Goal: Task Accomplishment & Management: Manage account settings

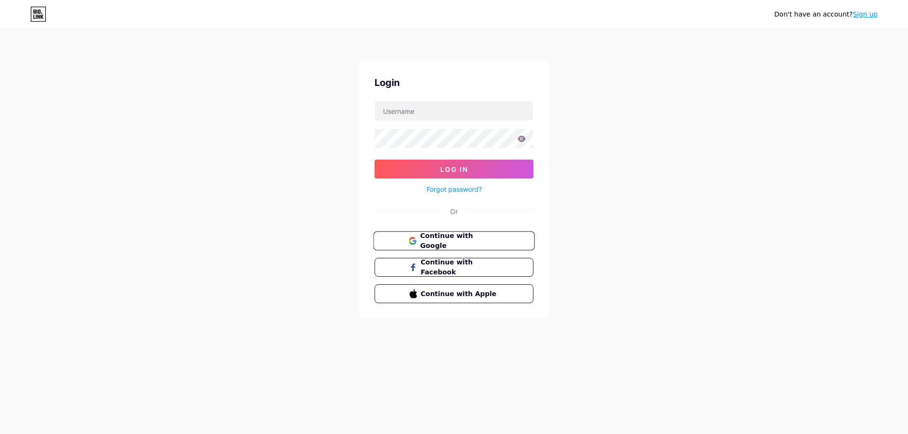
click at [482, 247] on button "Continue with Google" at bounding box center [453, 241] width 161 height 19
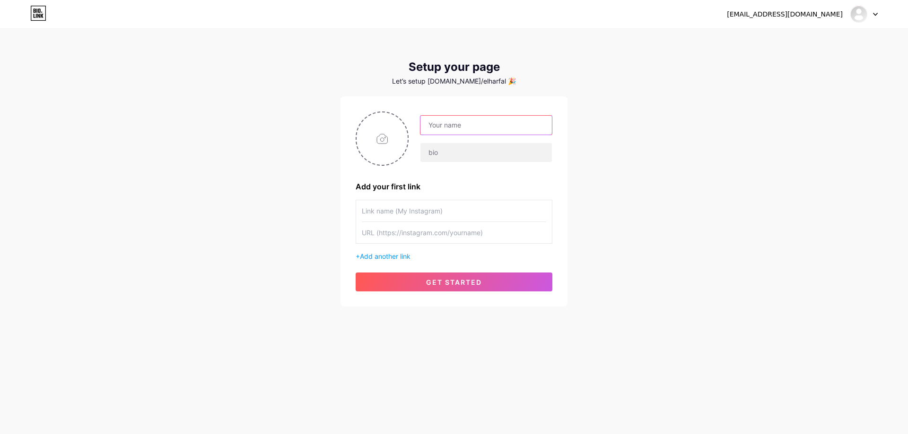
click at [465, 129] on input "text" at bounding box center [485, 125] width 131 height 19
type input "Dark File"
click at [444, 153] on input "text" at bounding box center [485, 152] width 131 height 19
click at [624, 136] on div "[EMAIL_ADDRESS][DOMAIN_NAME] Dashboard Logout Setup your page Let’s setup [DOMA…" at bounding box center [454, 168] width 908 height 337
click at [404, 145] on input "file" at bounding box center [381, 139] width 51 height 52
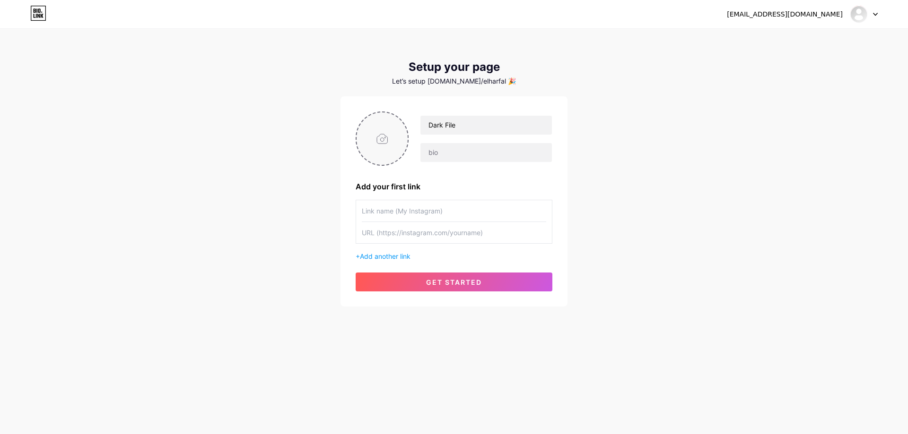
type input "C:\fakepath\NEW LOGO-02.jpg"
click at [401, 217] on input "text" at bounding box center [454, 210] width 184 height 21
type input "Dark File Instagram"
click at [491, 233] on input "text" at bounding box center [454, 232] width 184 height 21
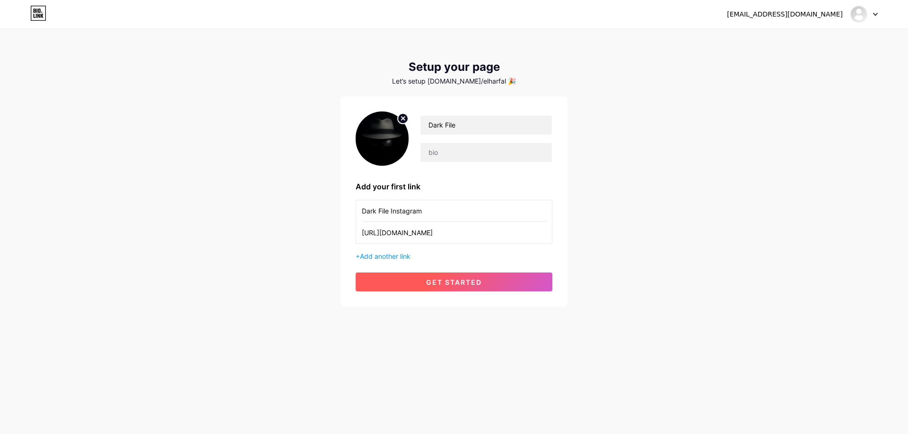
type input "[URL][DOMAIN_NAME]"
click at [463, 284] on span "get started" at bounding box center [454, 282] width 56 height 8
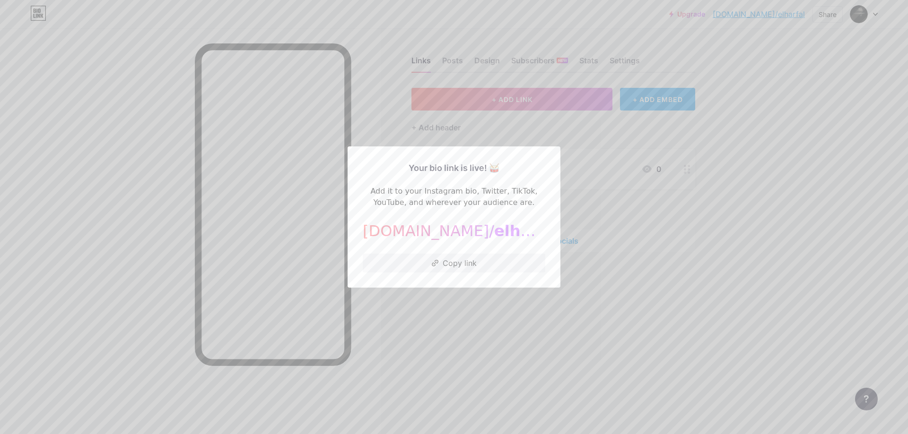
click at [454, 242] on div "[DOMAIN_NAME]/ elharfal" at bounding box center [454, 231] width 182 height 23
click at [789, 237] on div at bounding box center [454, 217] width 908 height 434
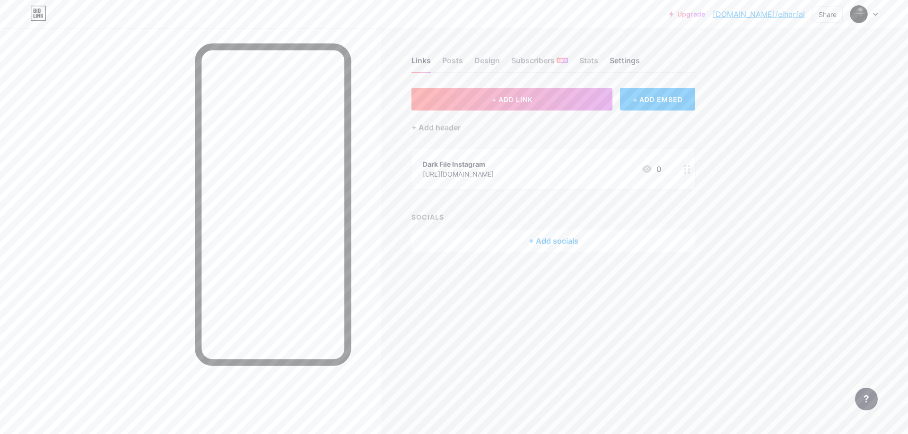
click at [630, 64] on div "Settings" at bounding box center [624, 63] width 30 height 17
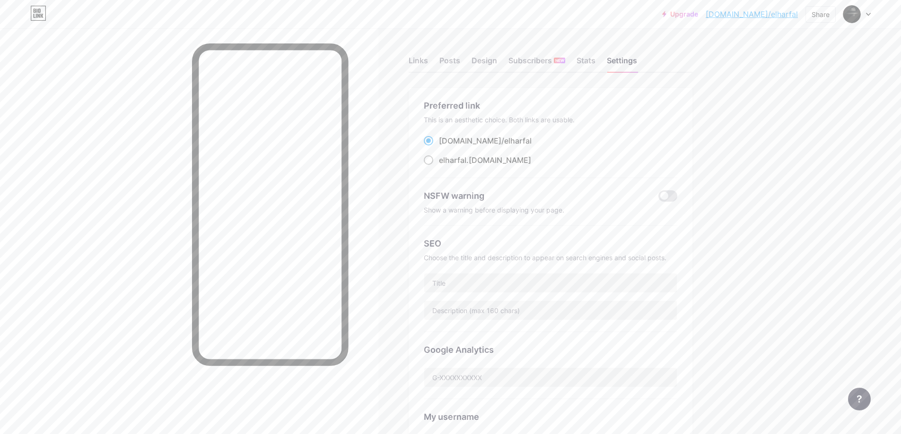
click at [463, 162] on span "elharfal" at bounding box center [452, 160] width 27 height 9
click at [445, 166] on input "elharfal .[DOMAIN_NAME]" at bounding box center [442, 169] width 6 height 6
radio input "true"
click at [467, 138] on div "[DOMAIN_NAME]/ elharfal" at bounding box center [485, 140] width 93 height 11
click at [445, 147] on input "[DOMAIN_NAME]/ elharfal" at bounding box center [442, 150] width 6 height 6
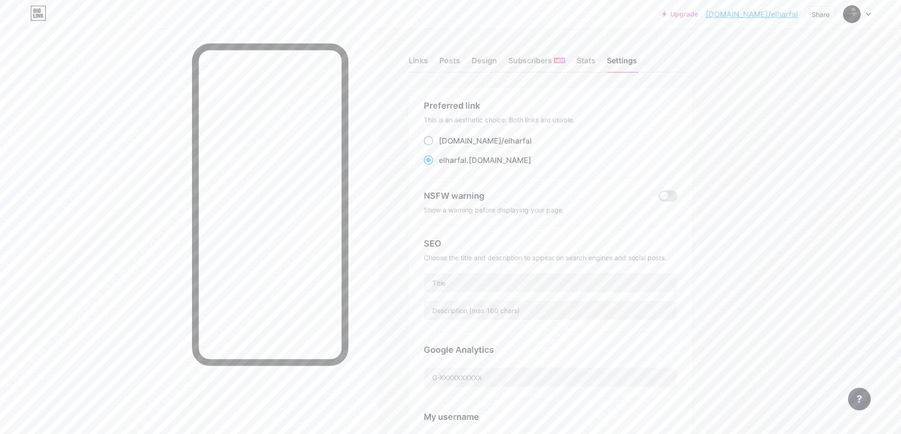
radio input "true"
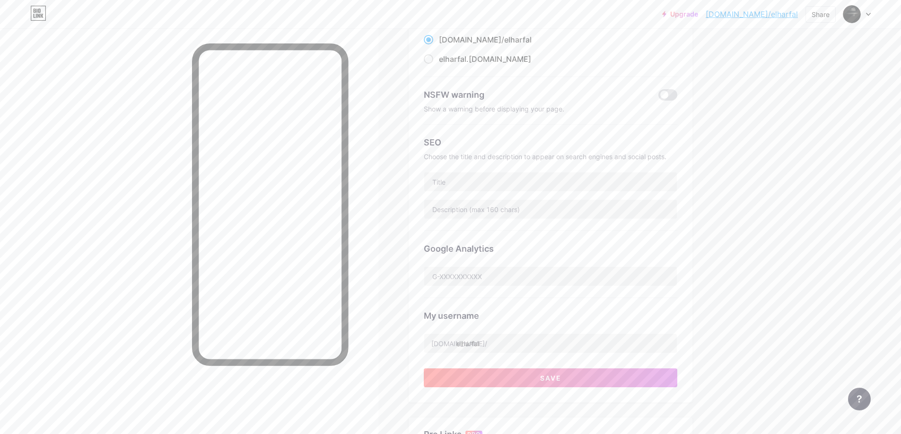
scroll to position [142, 0]
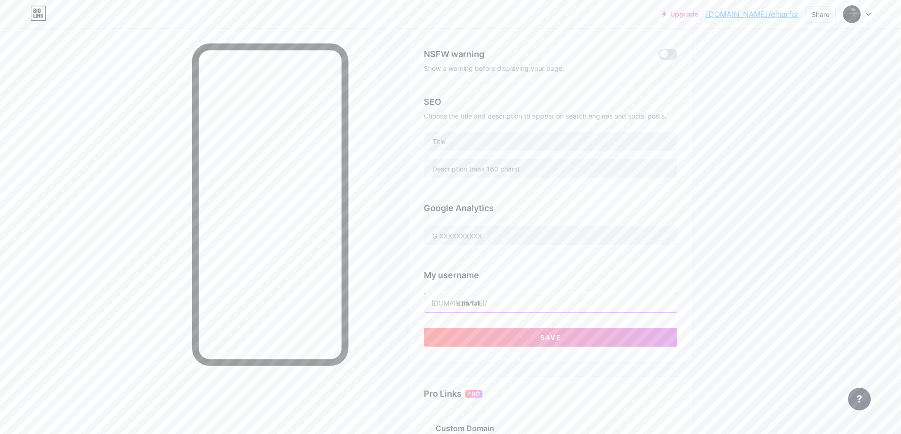
click at [488, 295] on input "elharfal" at bounding box center [550, 303] width 252 height 19
type input "f"
click at [492, 329] on button "Save" at bounding box center [550, 337] width 253 height 19
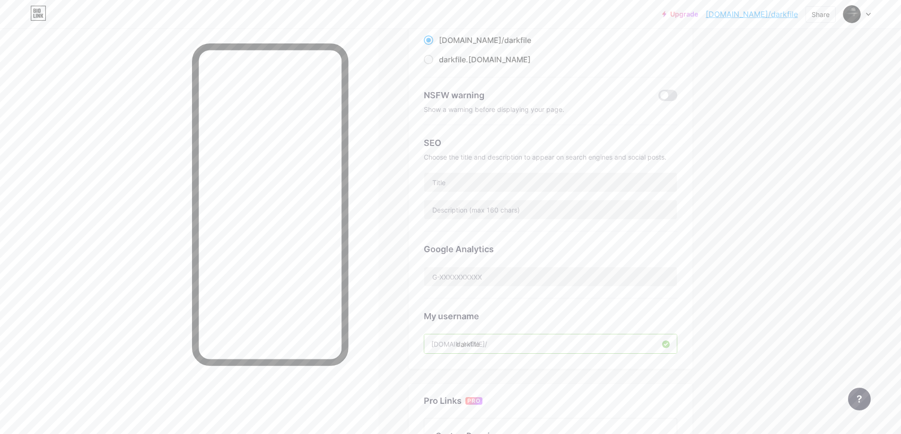
scroll to position [189, 0]
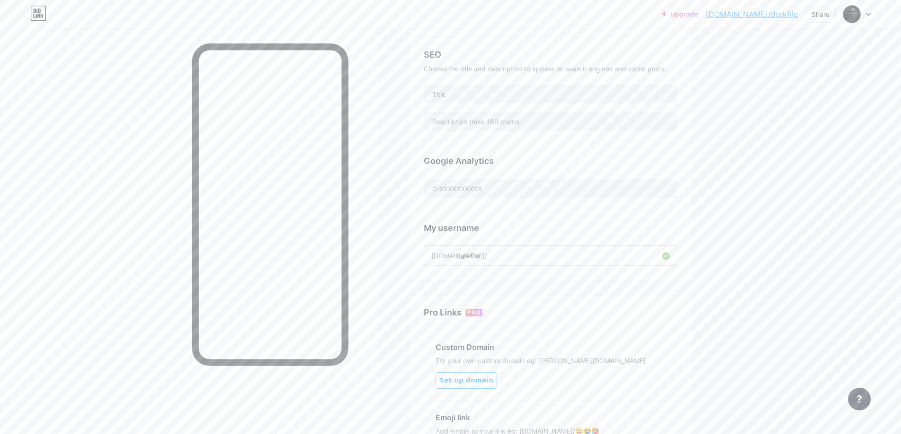
click at [500, 261] on input "darkfile" at bounding box center [550, 255] width 252 height 19
click at [482, 257] on input "darkfile" at bounding box center [550, 255] width 252 height 19
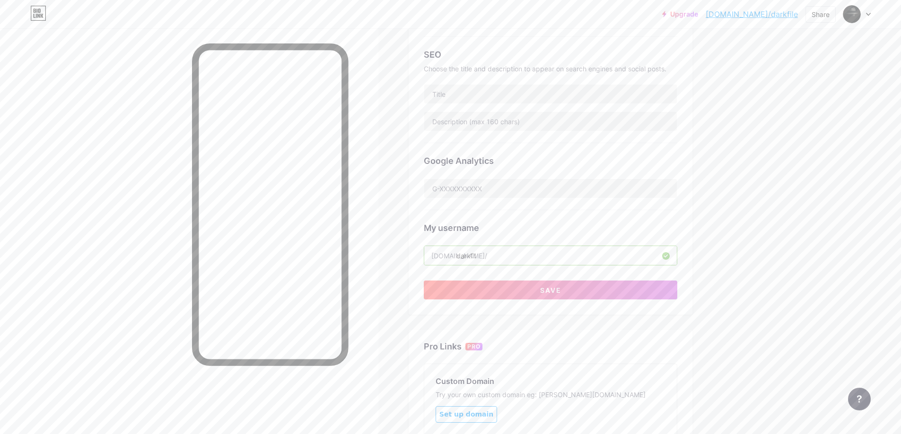
type input "darkfil"
click at [696, 248] on div "Links Posts Design Subscribers NEW Stats Settings Preferred link This is an aes…" at bounding box center [366, 212] width 732 height 746
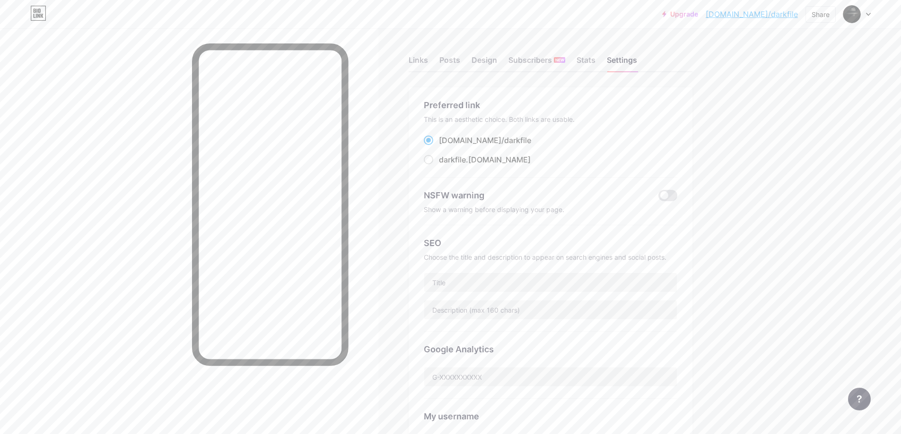
scroll to position [0, 0]
click at [465, 163] on span "darkfile" at bounding box center [452, 160] width 27 height 9
click at [445, 166] on input "darkfile .[DOMAIN_NAME]" at bounding box center [442, 169] width 6 height 6
radio input "true"
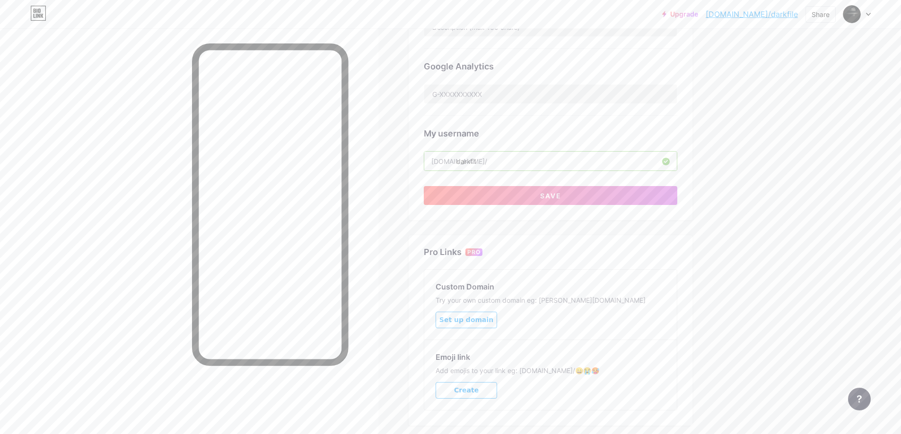
scroll to position [331, 0]
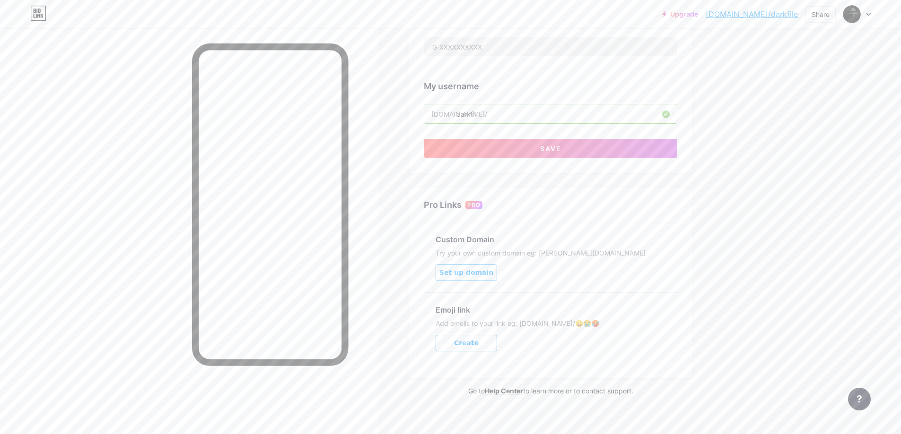
click at [518, 117] on input "darkfil" at bounding box center [550, 113] width 252 height 19
type input "darkfile"
click at [640, 149] on button "Save" at bounding box center [550, 148] width 253 height 19
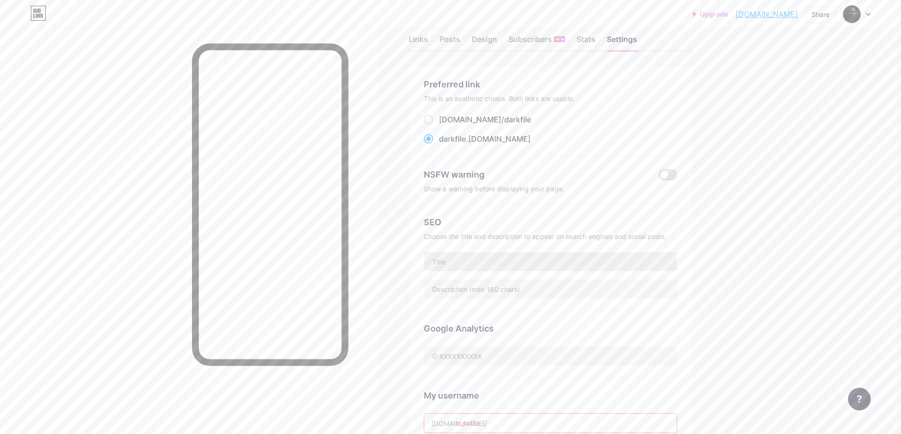
scroll to position [0, 0]
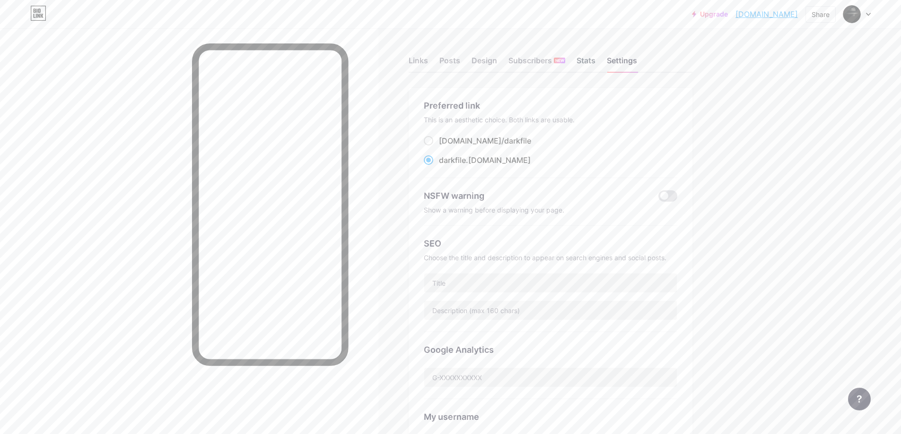
click at [587, 65] on div "Stats" at bounding box center [585, 63] width 19 height 17
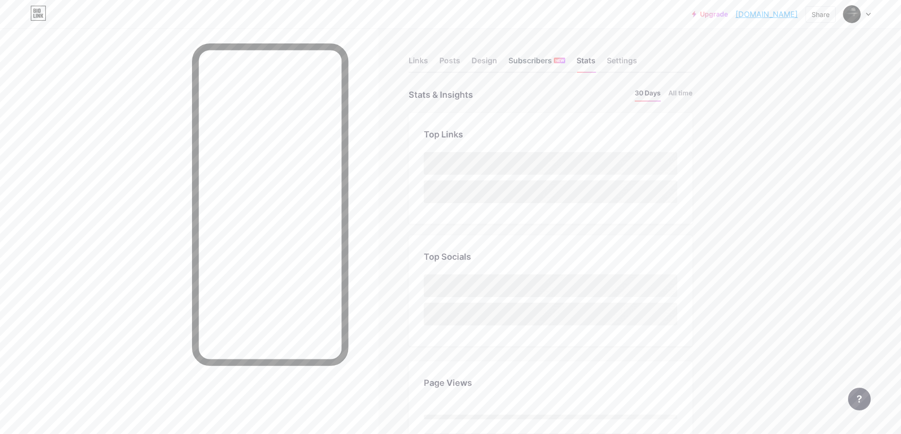
click at [522, 60] on div "Subscribers NEW" at bounding box center [536, 63] width 57 height 17
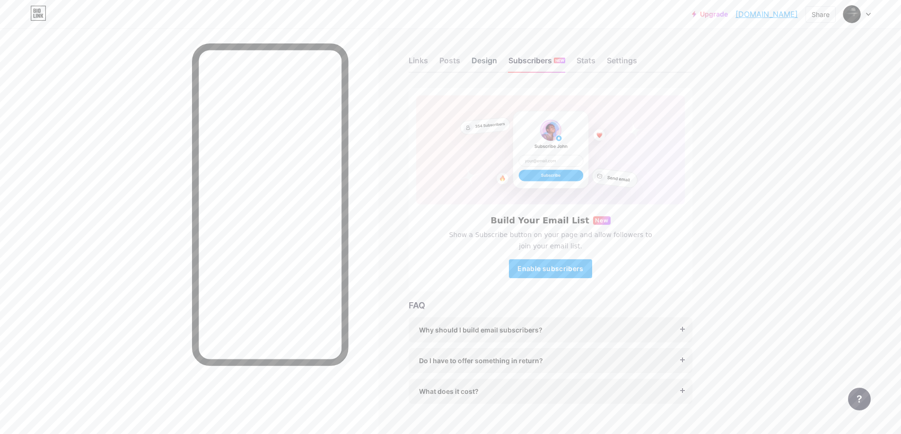
click at [484, 63] on div "Design" at bounding box center [484, 63] width 26 height 17
click at [726, 16] on link "Upgrade" at bounding box center [710, 14] width 36 height 8
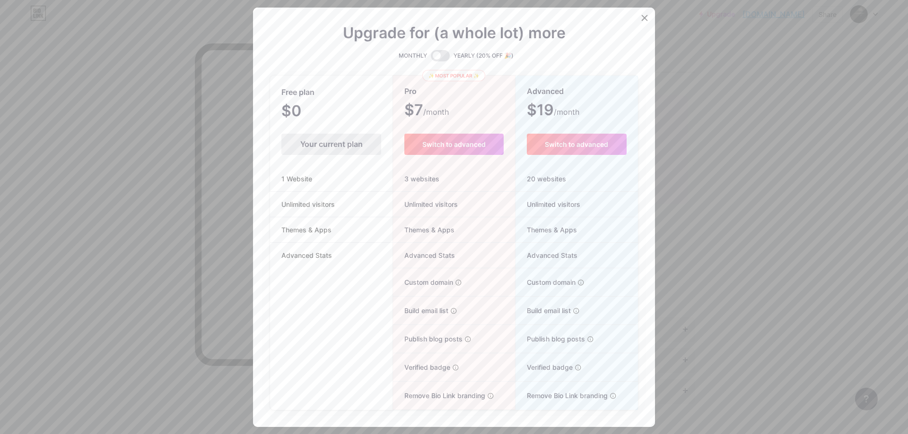
drag, startPoint x: 432, startPoint y: 203, endPoint x: 430, endPoint y: 209, distance: 6.0
click at [431, 207] on span "Unlimited visitors" at bounding box center [425, 205] width 65 height 10
click at [430, 209] on span "Unlimited visitors" at bounding box center [425, 205] width 65 height 10
click at [424, 233] on span "Themes & Apps" at bounding box center [423, 230] width 61 height 10
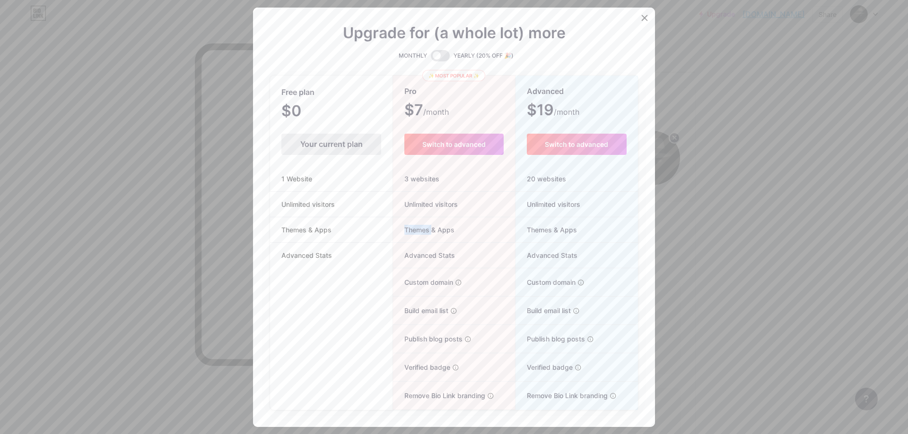
click at [421, 242] on li "Themes & Apps" at bounding box center [454, 230] width 122 height 26
click at [417, 254] on span "Advanced Stats" at bounding box center [424, 256] width 62 height 10
click at [418, 275] on li "Custom domain Host it on your own personal domain" at bounding box center [454, 283] width 122 height 28
click at [642, 16] on icon at bounding box center [644, 17] width 5 height 5
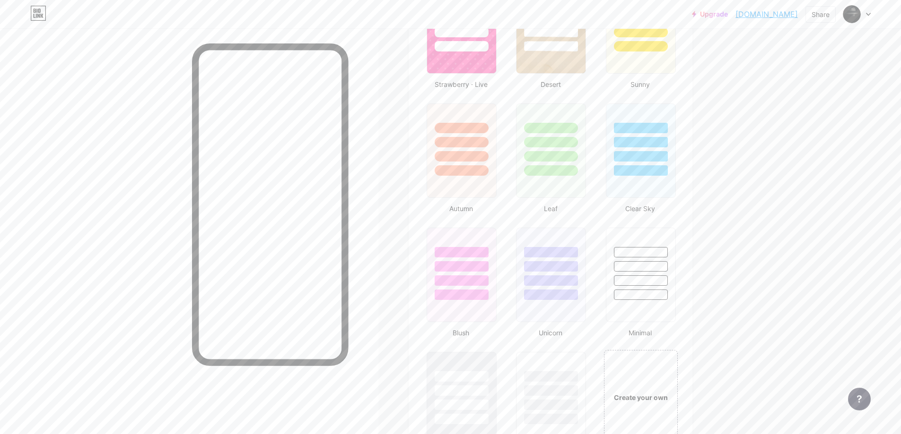
scroll to position [804, 0]
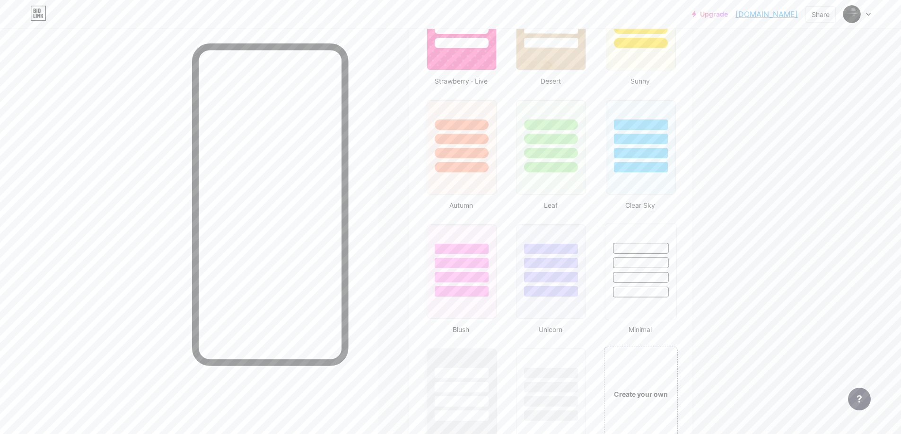
click at [624, 259] on div at bounding box center [640, 263] width 55 height 11
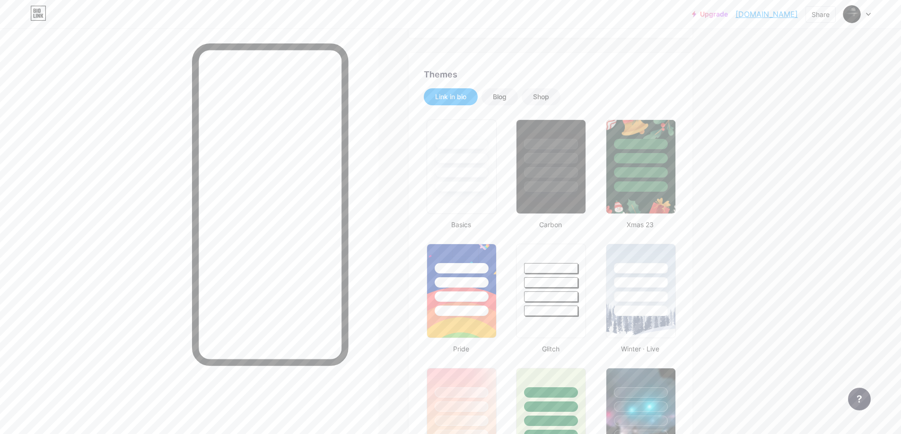
scroll to position [95, 0]
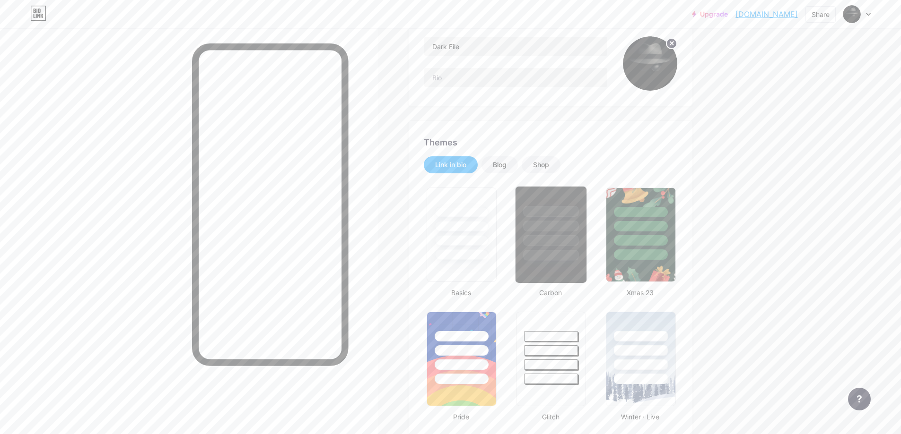
click at [554, 273] on div at bounding box center [551, 234] width 72 height 97
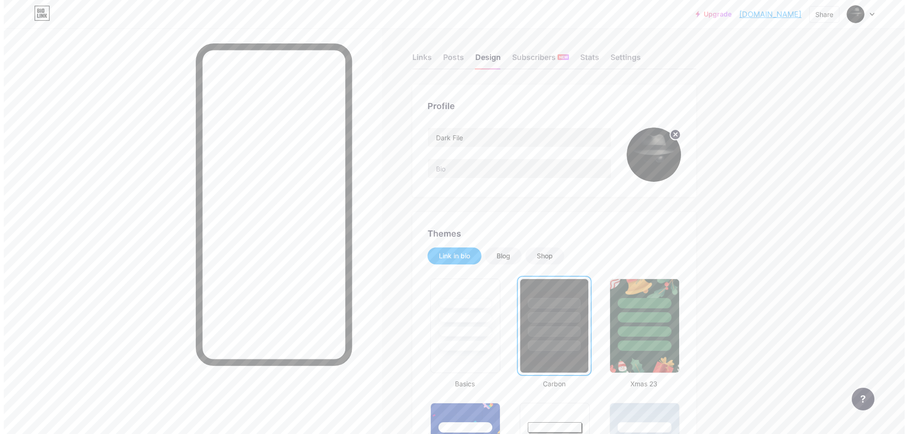
scroll to position [0, 0]
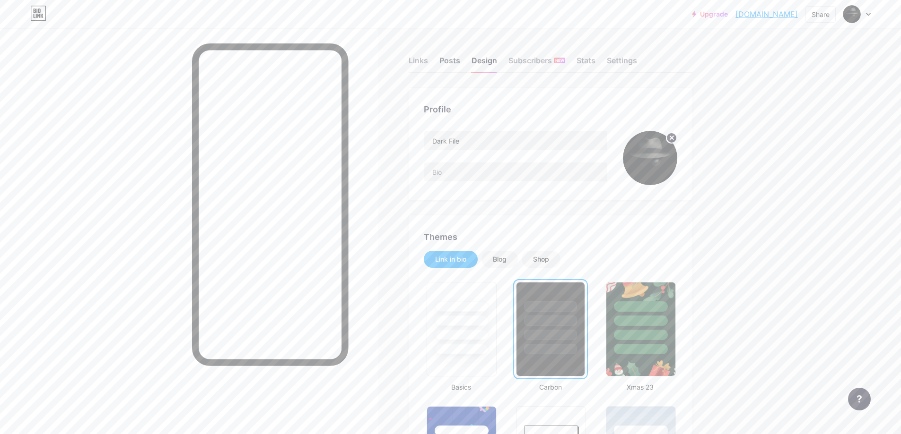
click at [457, 62] on div "Posts" at bounding box center [449, 63] width 21 height 17
click at [425, 61] on div "Links" at bounding box center [417, 63] width 19 height 17
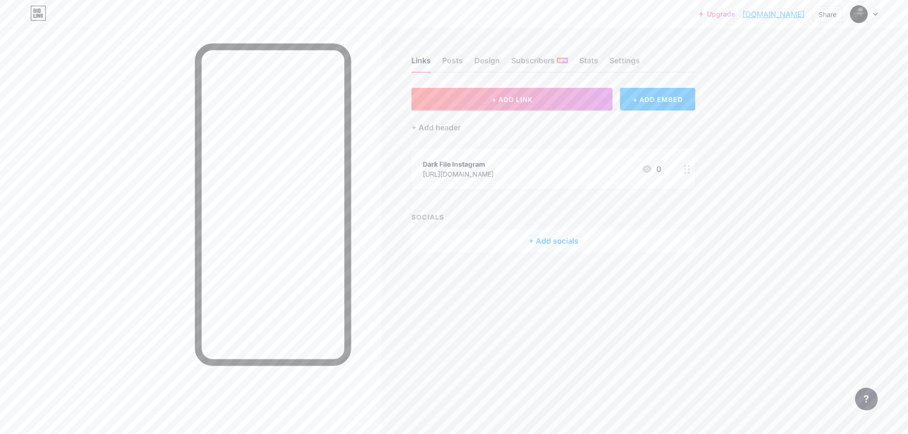
click at [494, 178] on div "[URL][DOMAIN_NAME]" at bounding box center [458, 174] width 71 height 10
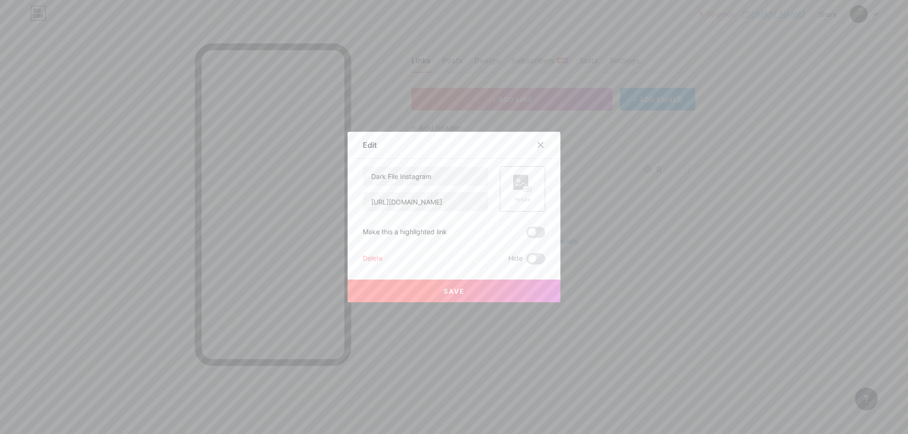
click at [519, 189] on rect at bounding box center [520, 182] width 15 height 15
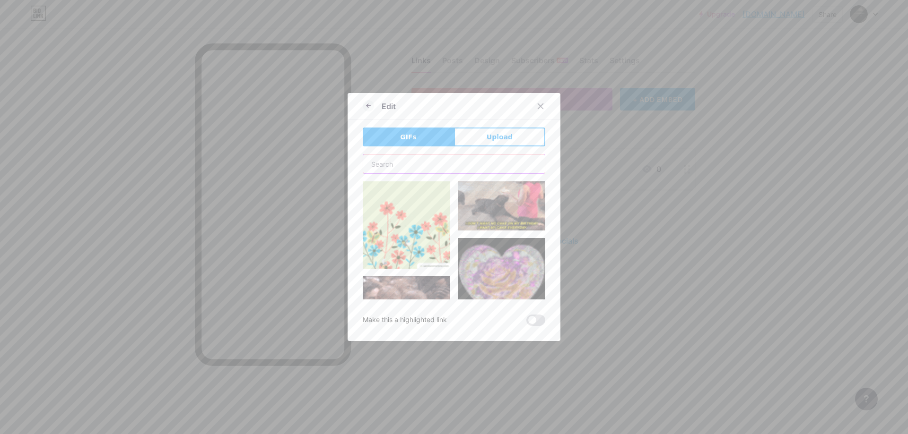
click at [380, 164] on input "text" at bounding box center [454, 164] width 182 height 19
type input "instagram"
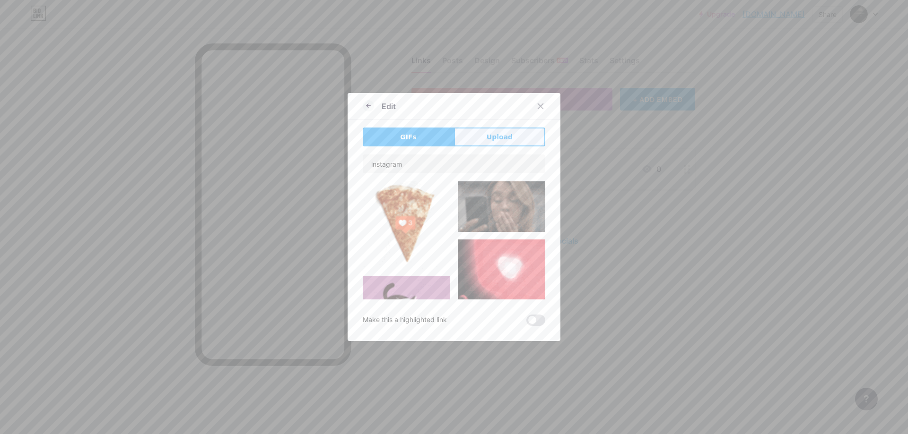
click at [479, 141] on button "Upload" at bounding box center [499, 137] width 91 height 19
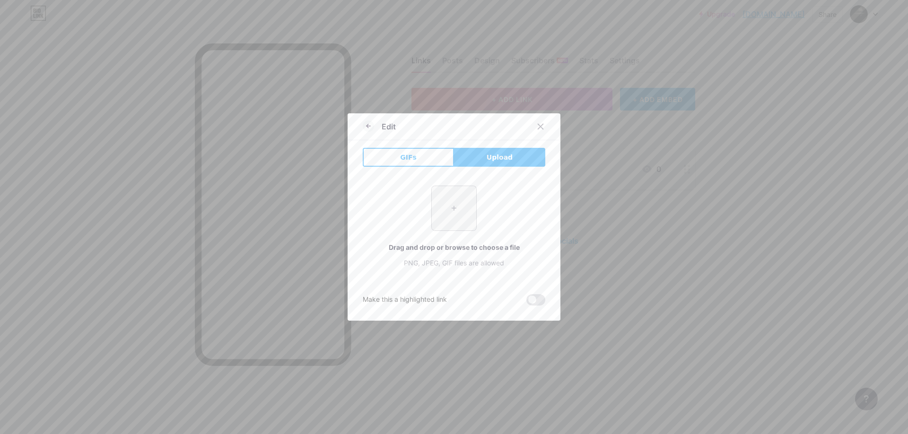
click at [442, 203] on input "file" at bounding box center [454, 208] width 44 height 44
click at [539, 127] on icon at bounding box center [541, 127] width 8 height 8
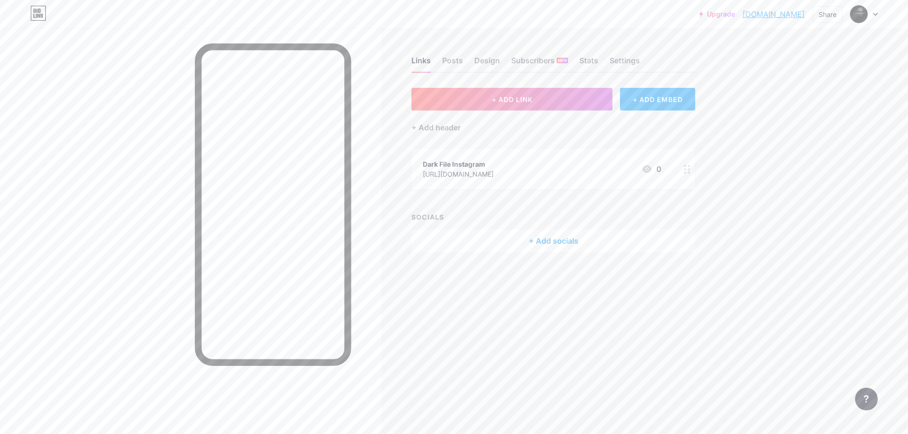
click at [559, 249] on div "+ Add socials" at bounding box center [553, 241] width 284 height 23
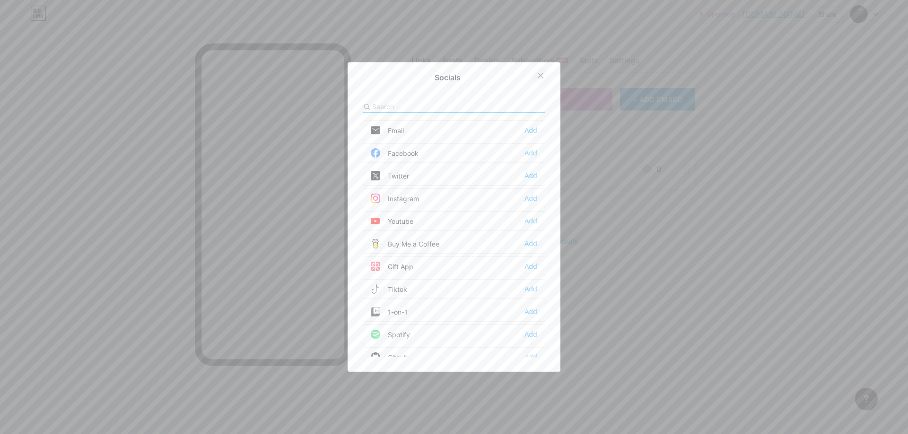
click at [539, 78] on icon at bounding box center [540, 75] width 5 height 5
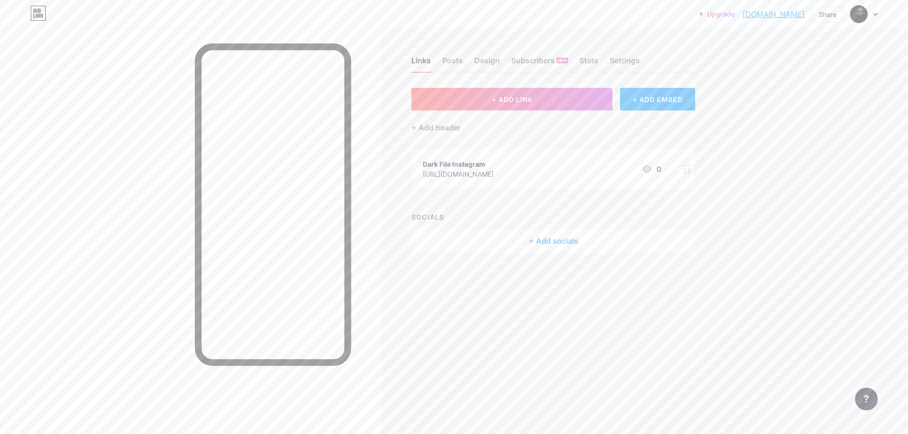
click at [617, 166] on div "Dark File Instagram [URL][DOMAIN_NAME] 0" at bounding box center [542, 169] width 238 height 22
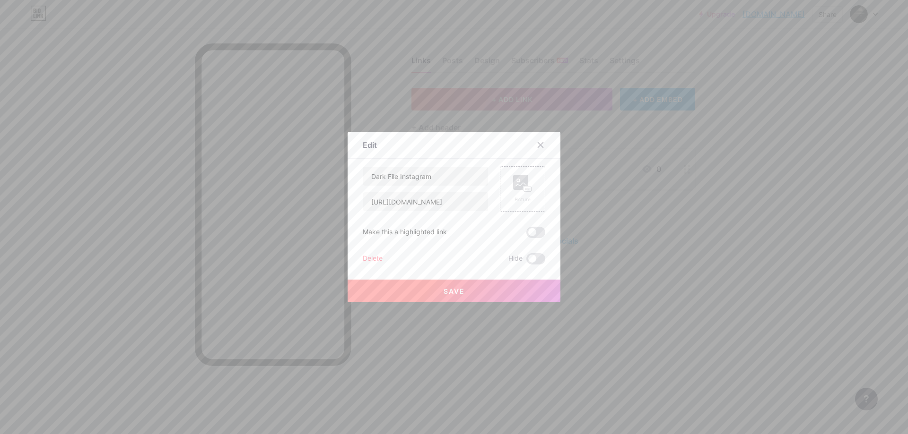
click at [371, 261] on div "Delete" at bounding box center [373, 258] width 20 height 11
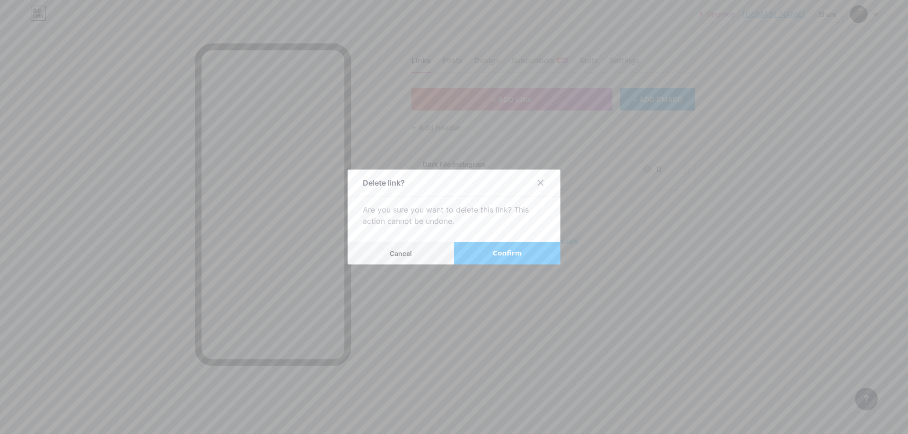
click at [495, 260] on button "Confirm" at bounding box center [507, 253] width 106 height 23
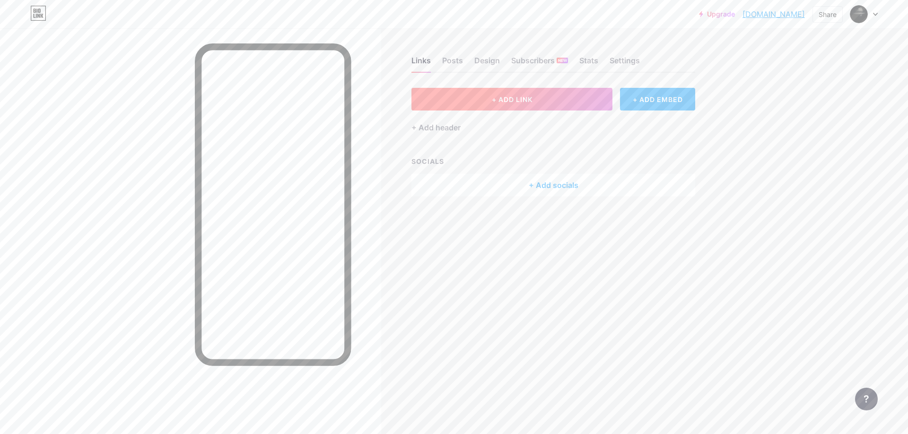
click at [522, 99] on span "+ ADD LINK" at bounding box center [512, 99] width 41 height 8
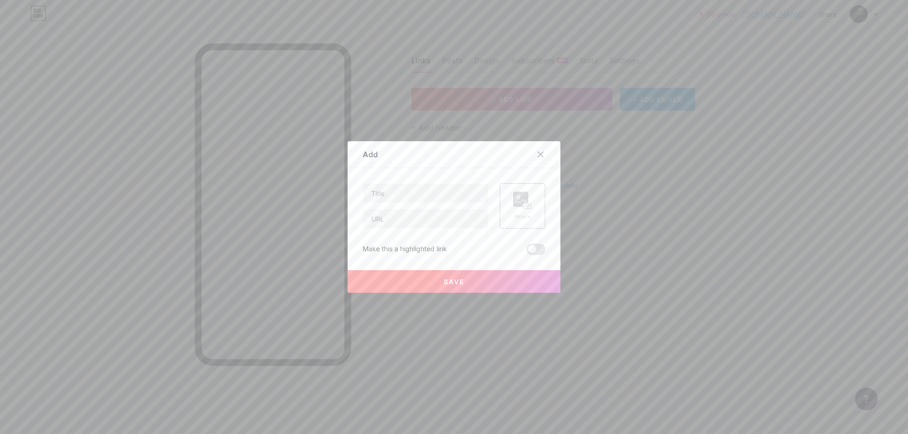
click at [532, 162] on div at bounding box center [546, 154] width 28 height 17
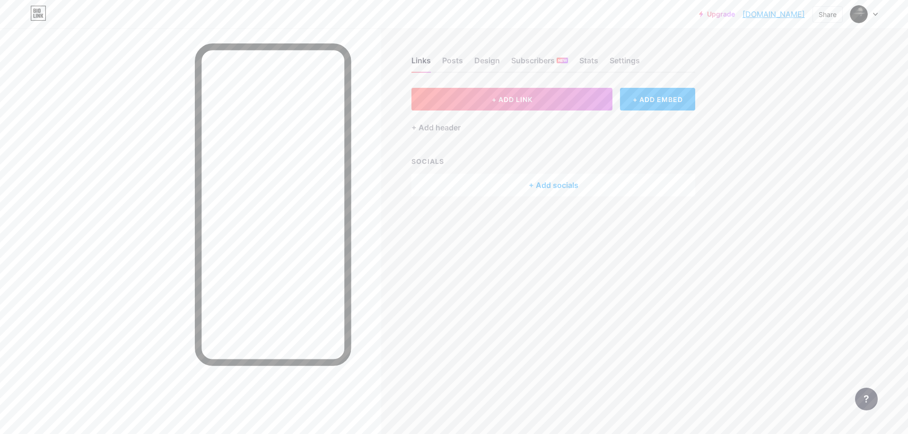
click at [442, 53] on div "Links Posts Design Subscribers NEW Stats Settings" at bounding box center [553, 56] width 284 height 33
click at [443, 55] on div "Posts" at bounding box center [452, 63] width 21 height 17
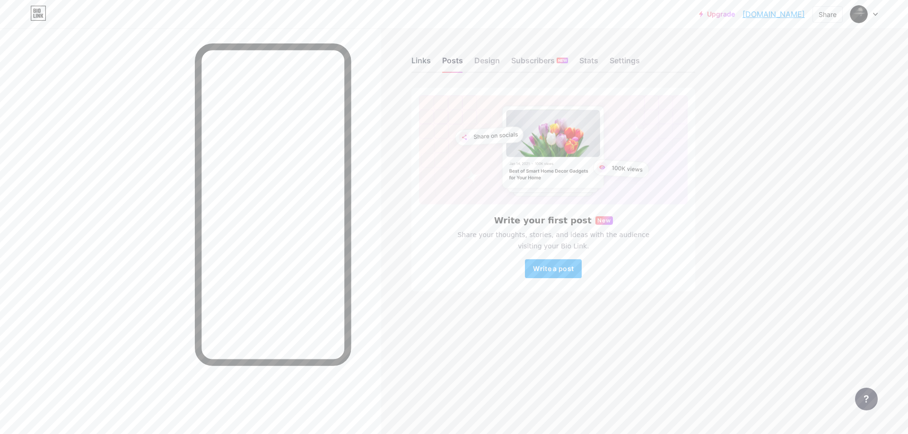
click at [424, 59] on div "Links" at bounding box center [420, 63] width 19 height 17
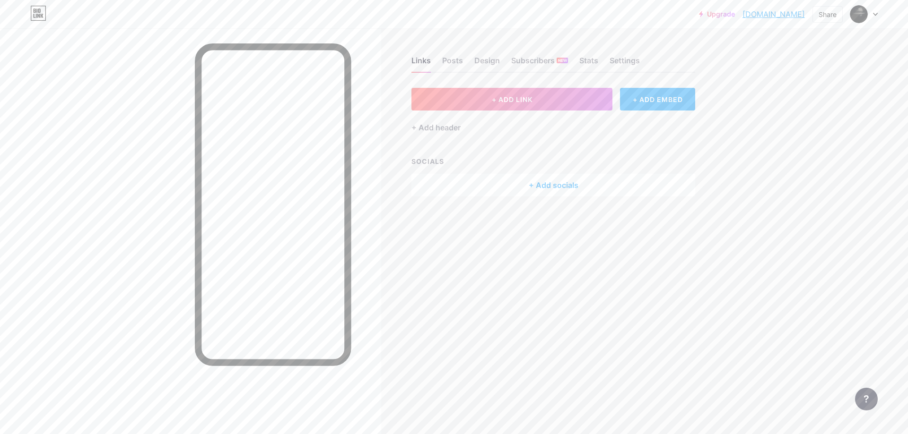
click at [532, 188] on div "+ Add socials" at bounding box center [553, 185] width 284 height 23
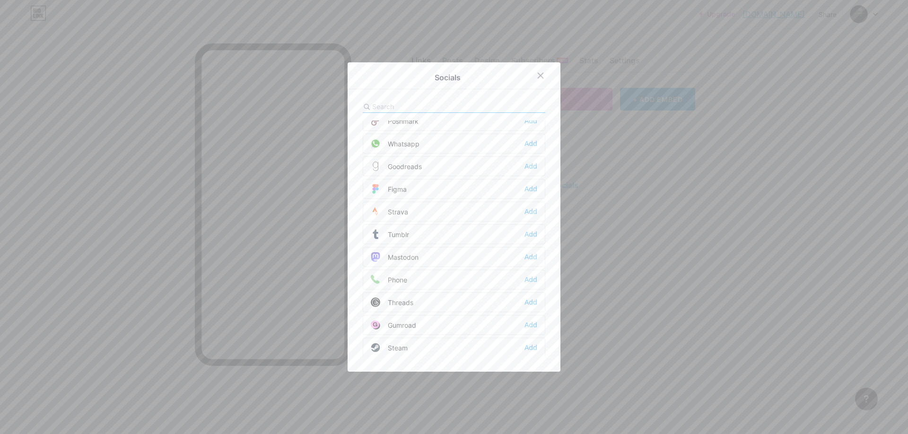
scroll to position [853, 0]
click at [658, 278] on div at bounding box center [454, 217] width 908 height 434
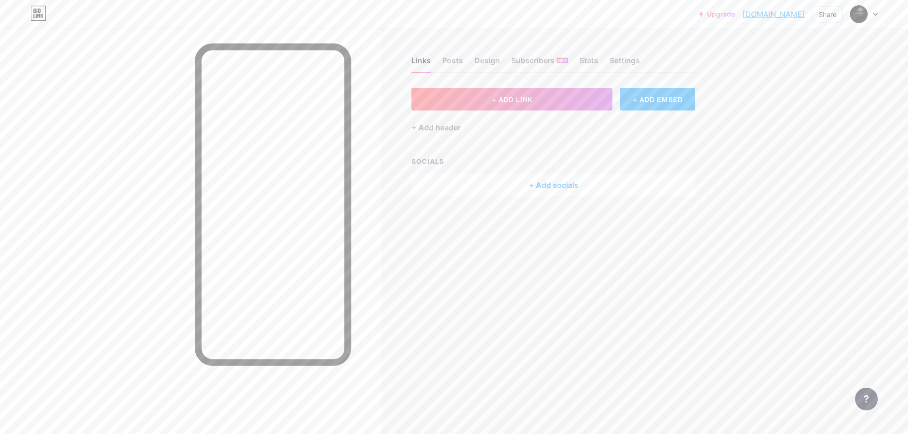
click at [653, 107] on div "+ ADD EMBED" at bounding box center [657, 99] width 75 height 23
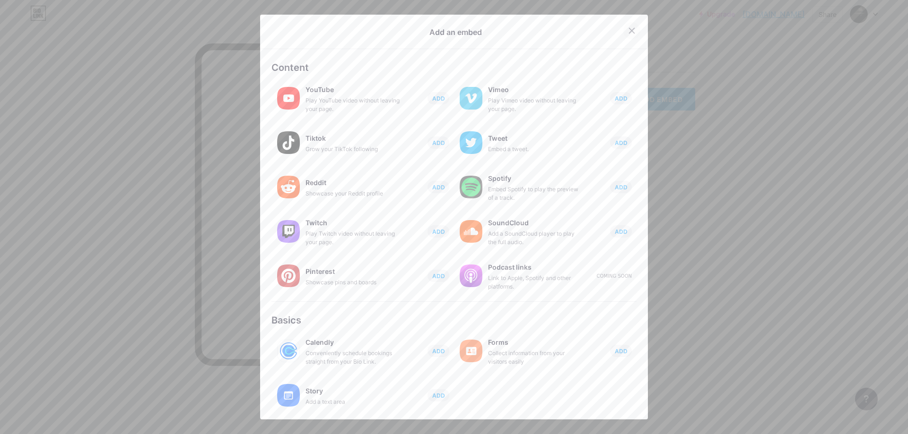
click at [623, 26] on div at bounding box center [631, 30] width 17 height 17
